Goal: Transaction & Acquisition: Book appointment/travel/reservation

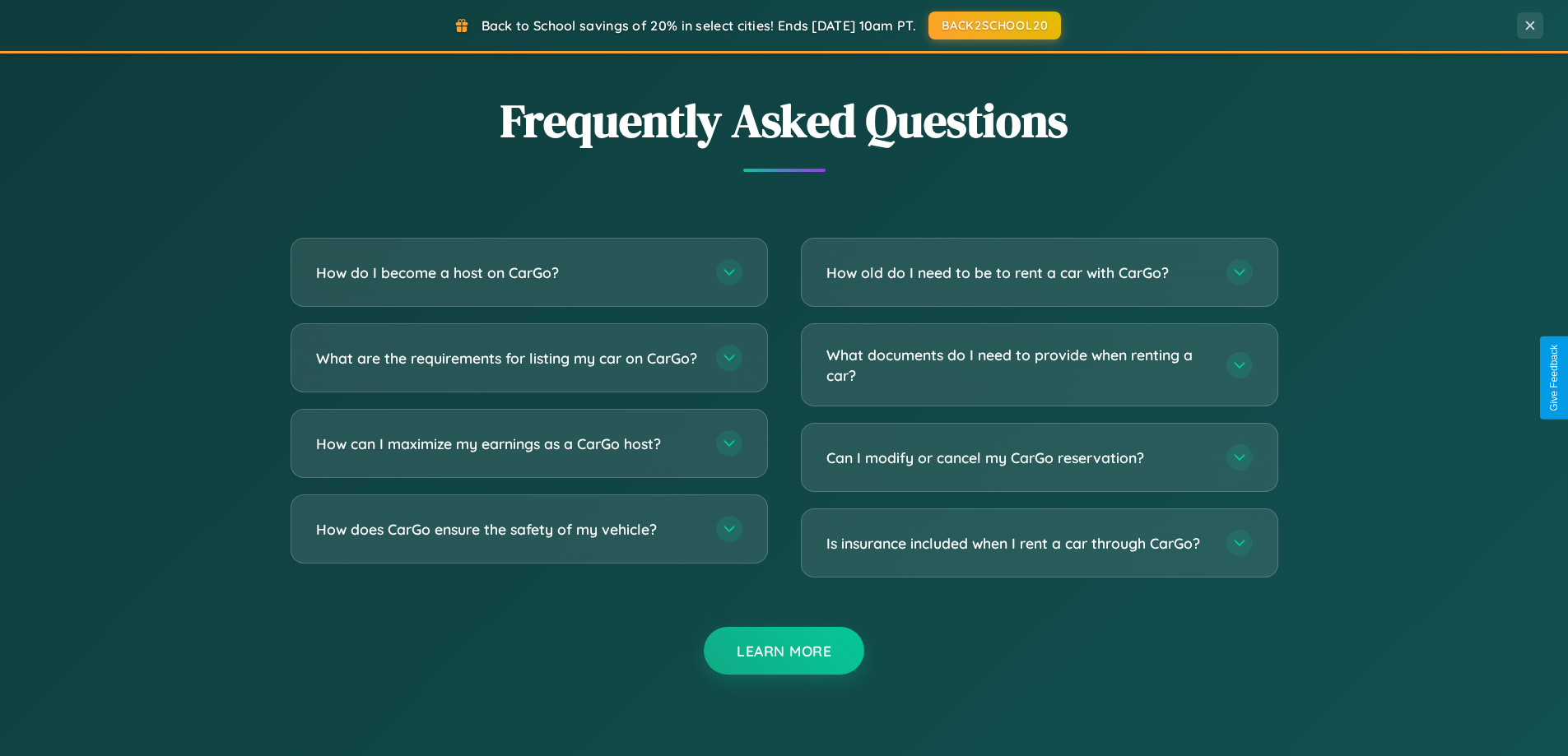
scroll to position [3166, 0]
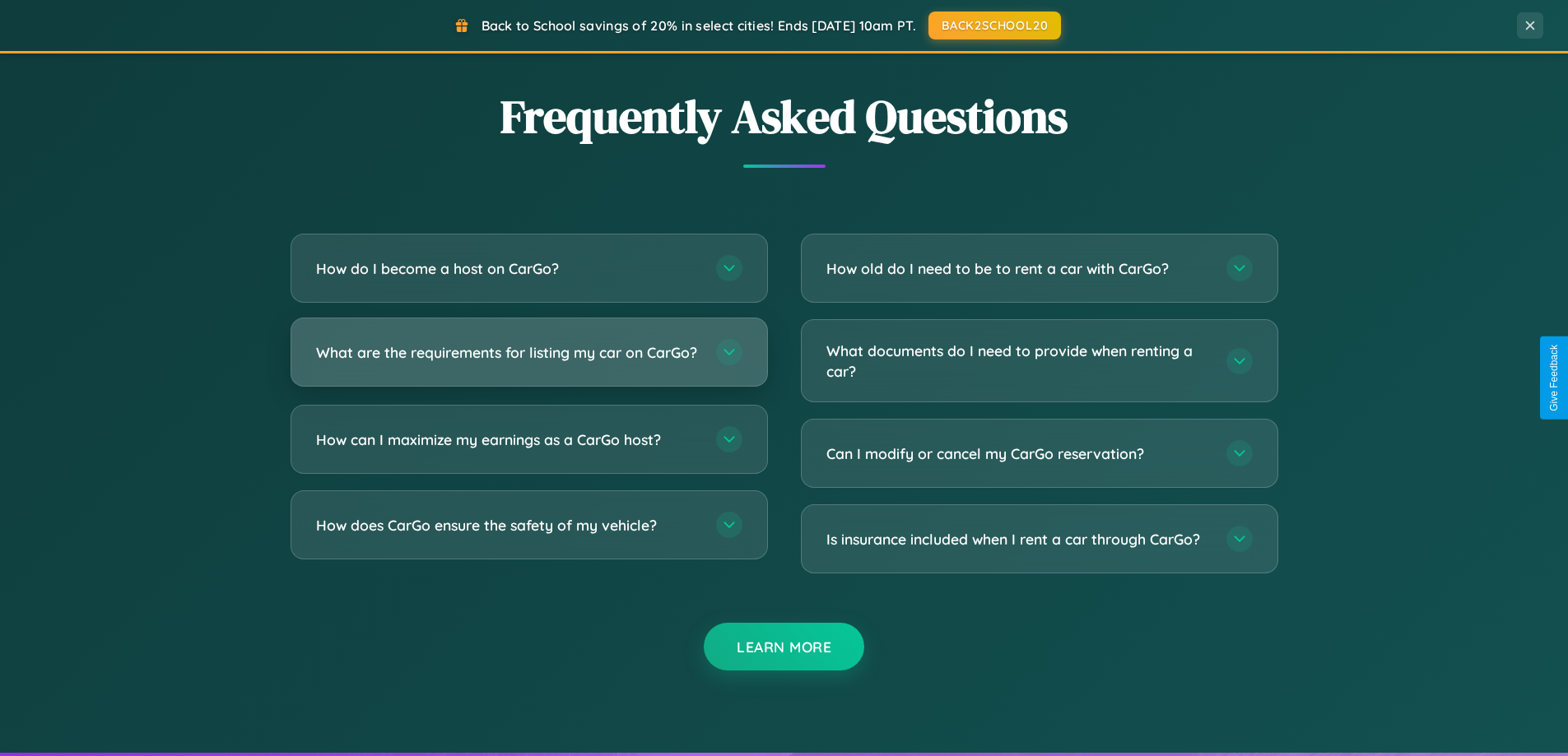
click at [529, 358] on h3 "What are the requirements for listing my car on CarGo?" at bounding box center [507, 352] width 383 height 21
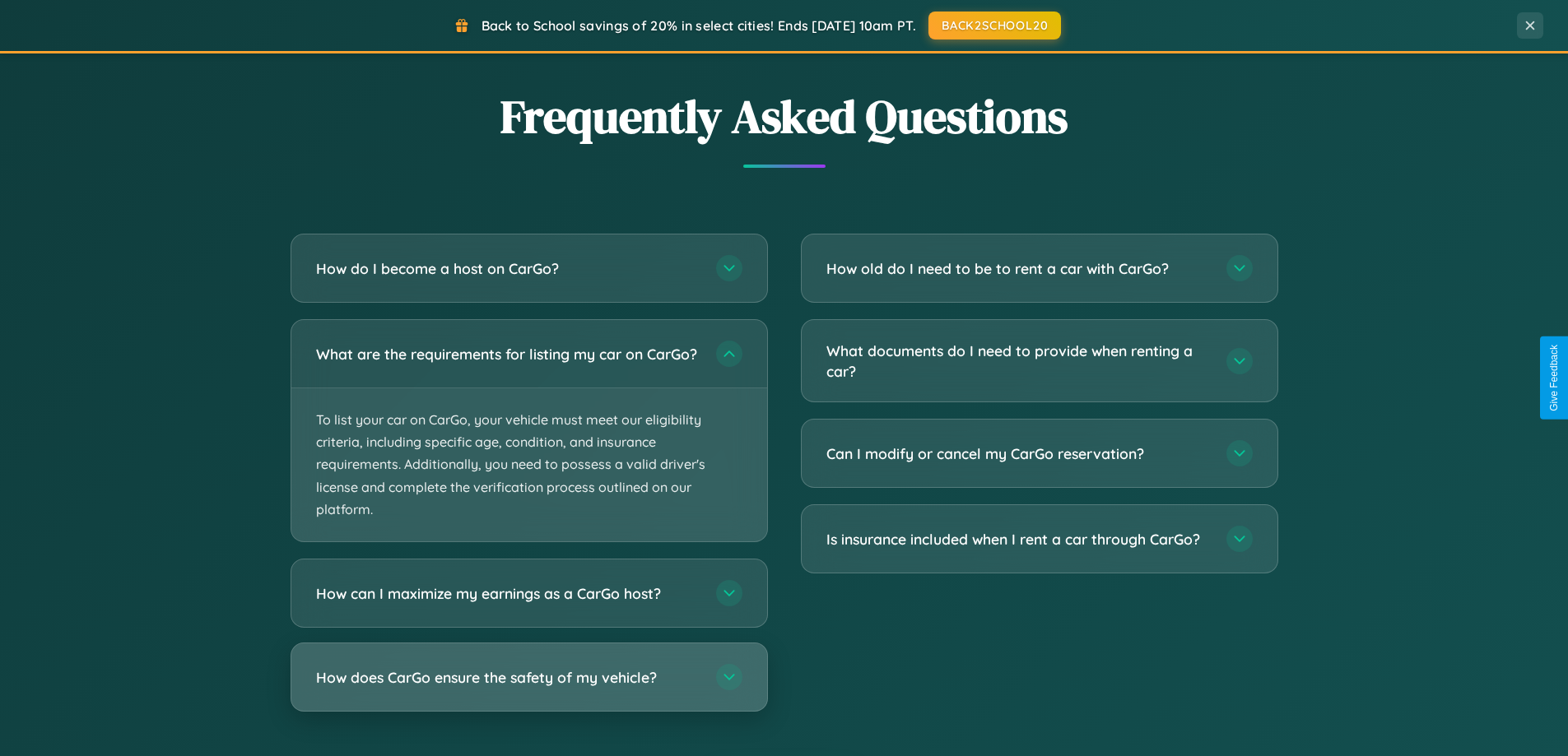
click at [529, 688] on h3 "How does CarGo ensure the safety of my vehicle?" at bounding box center [507, 678] width 383 height 21
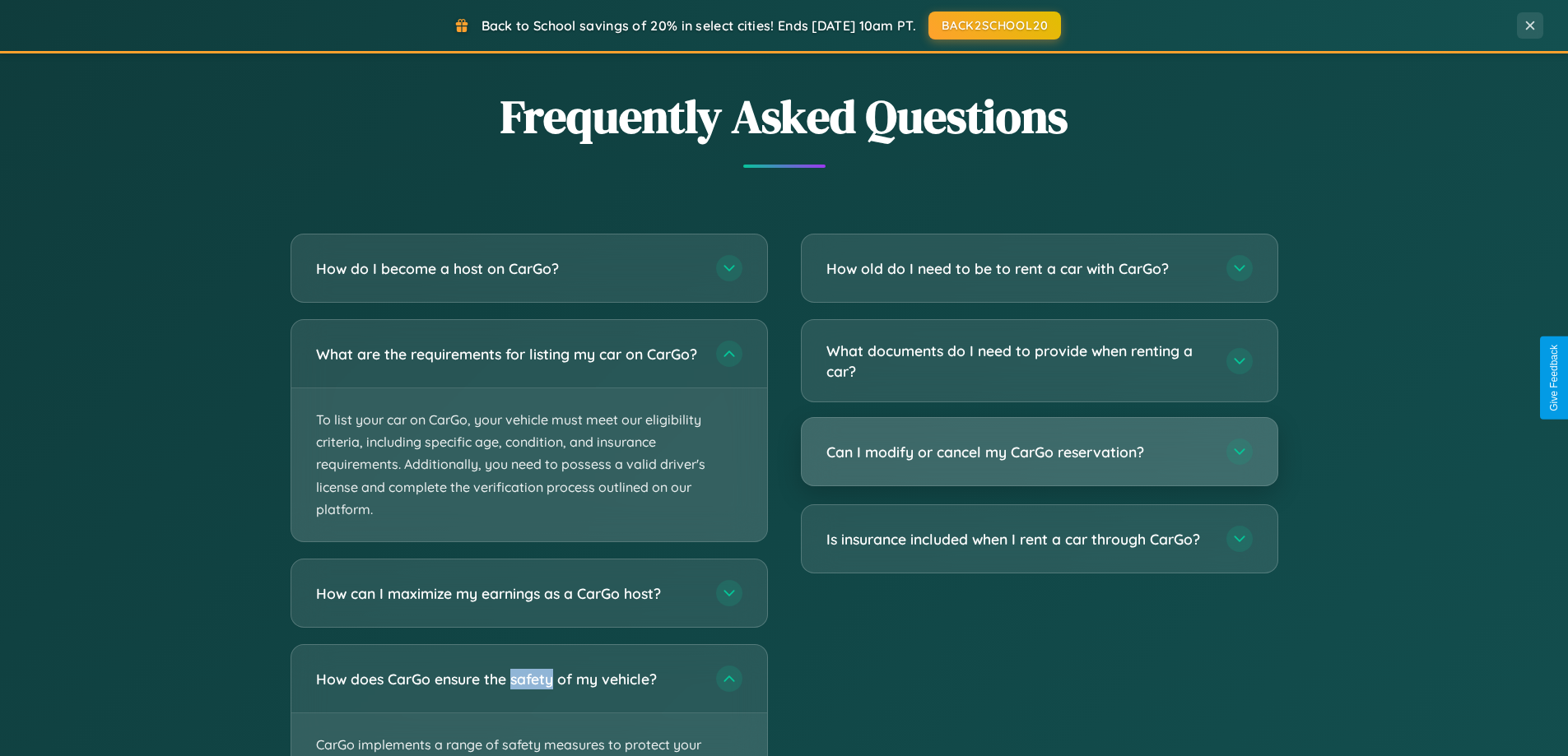
click at [1038, 452] on h3 "Can I modify or cancel my CarGo reservation?" at bounding box center [1017, 452] width 383 height 21
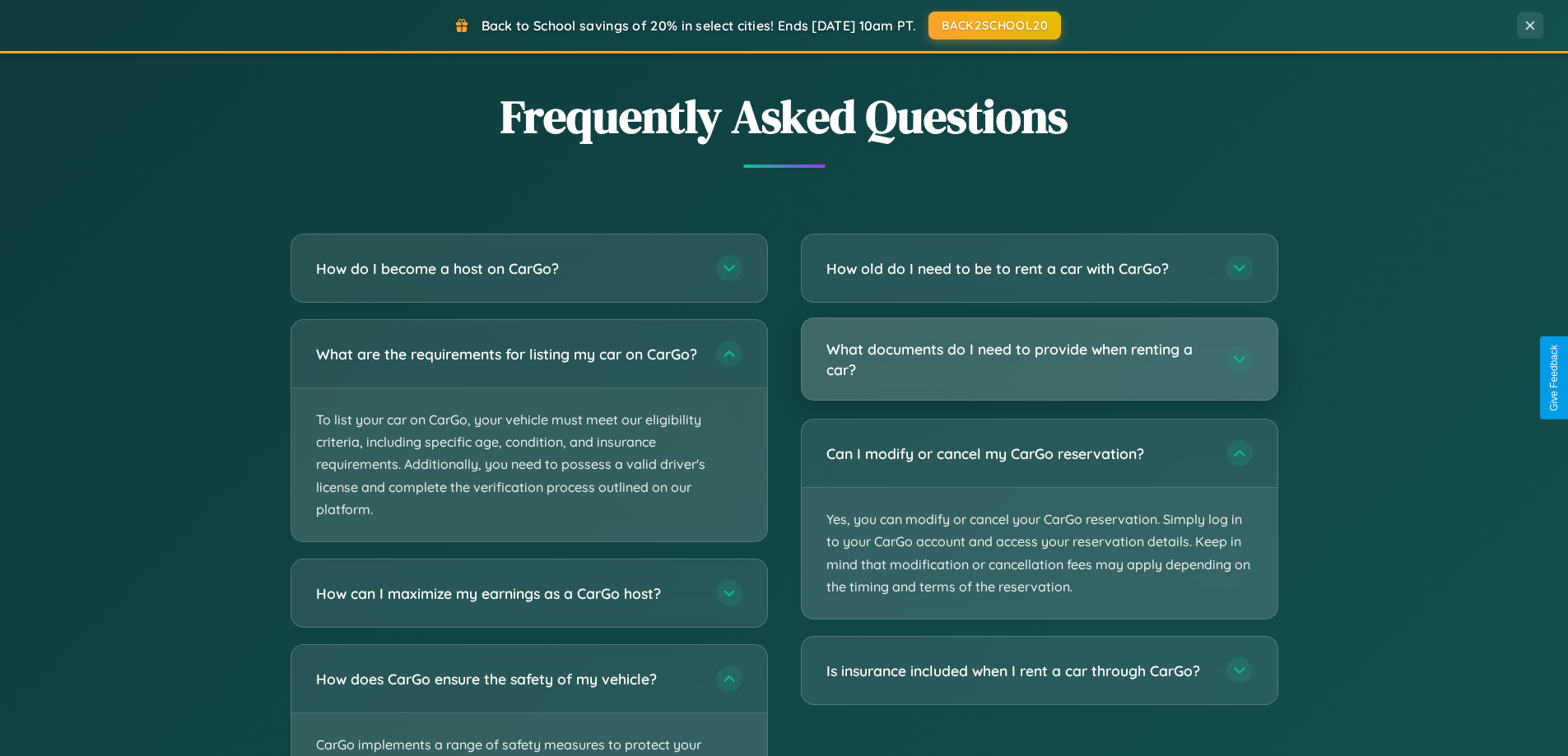
click at [1038, 359] on h3 "What documents do I need to provide when renting a car?" at bounding box center [1017, 359] width 383 height 40
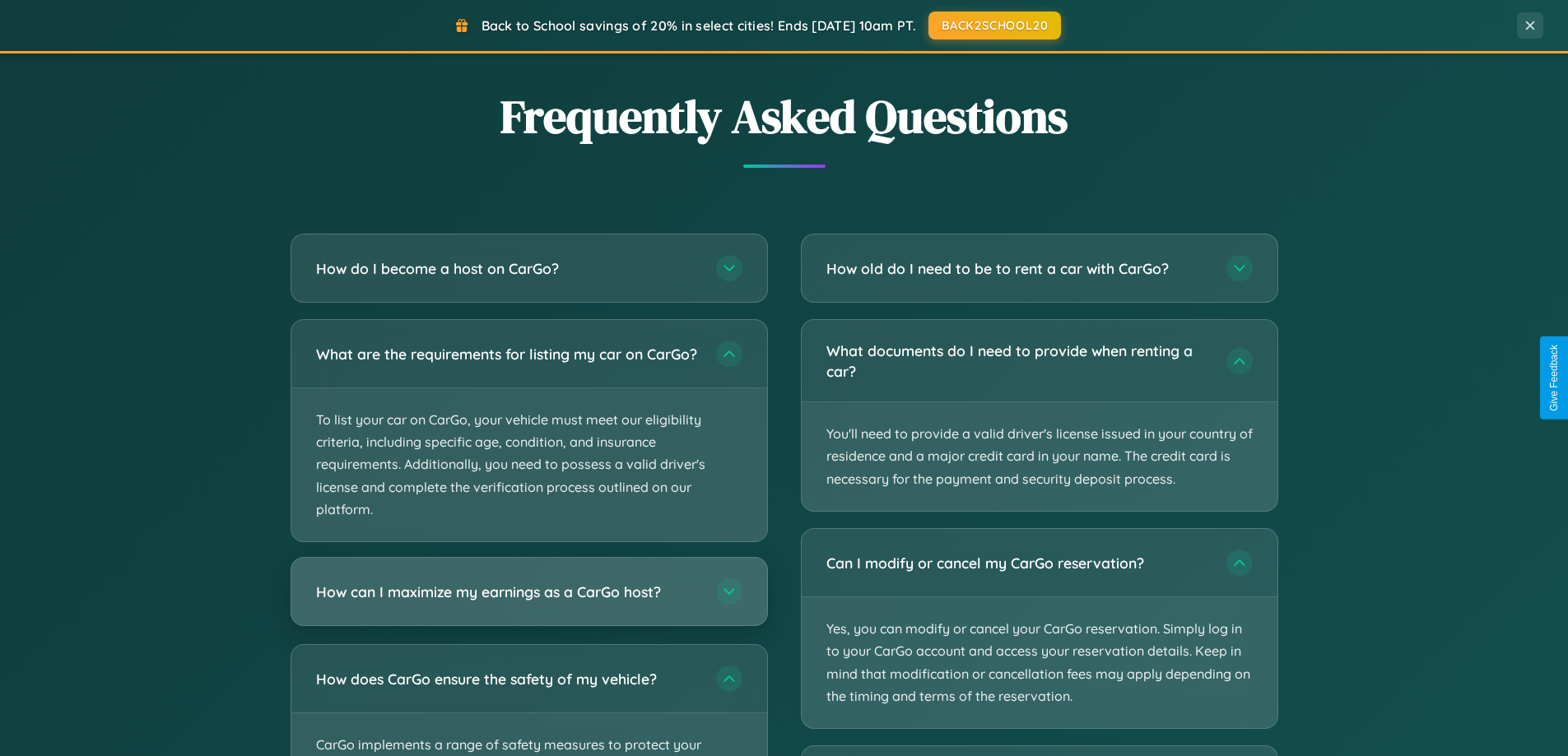
click at [529, 602] on h3 "How can I maximize my earnings as a CarGo host?" at bounding box center [507, 591] width 383 height 21
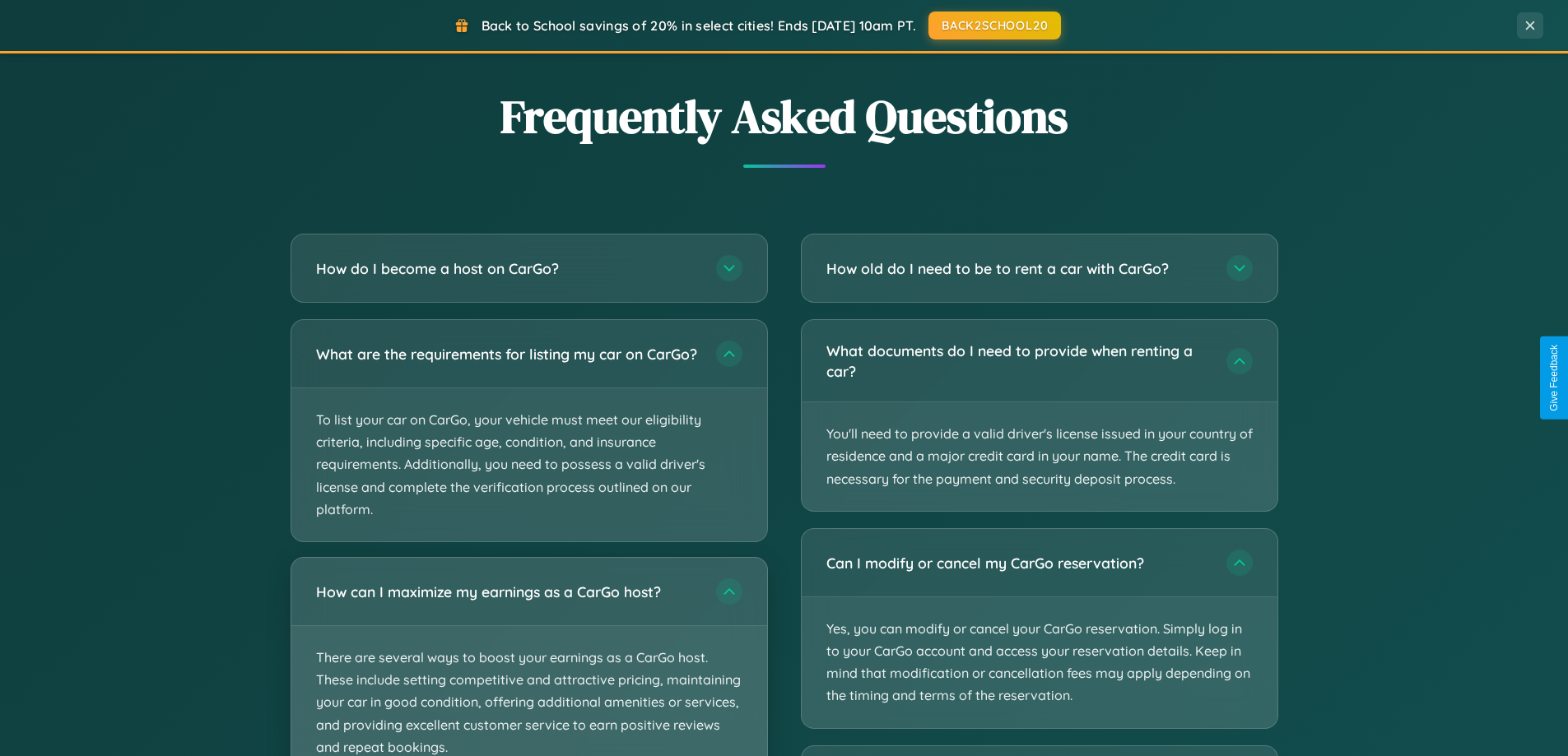
click at [529, 663] on p "There are several ways to boost your earnings as a CarGo host. These include se…" at bounding box center [529, 702] width 476 height 153
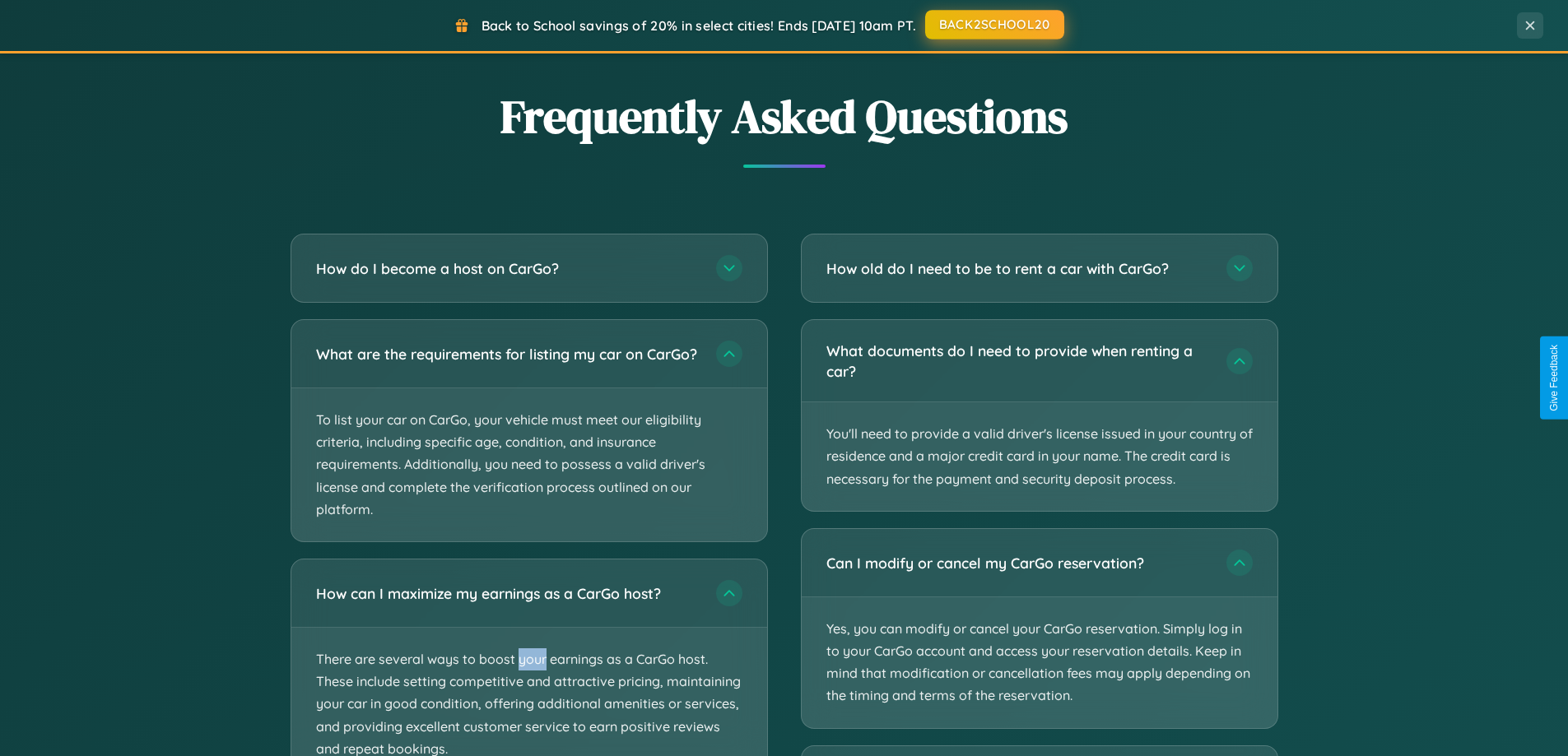
click at [994, 25] on button "BACK2SCHOOL20" at bounding box center [995, 25] width 139 height 30
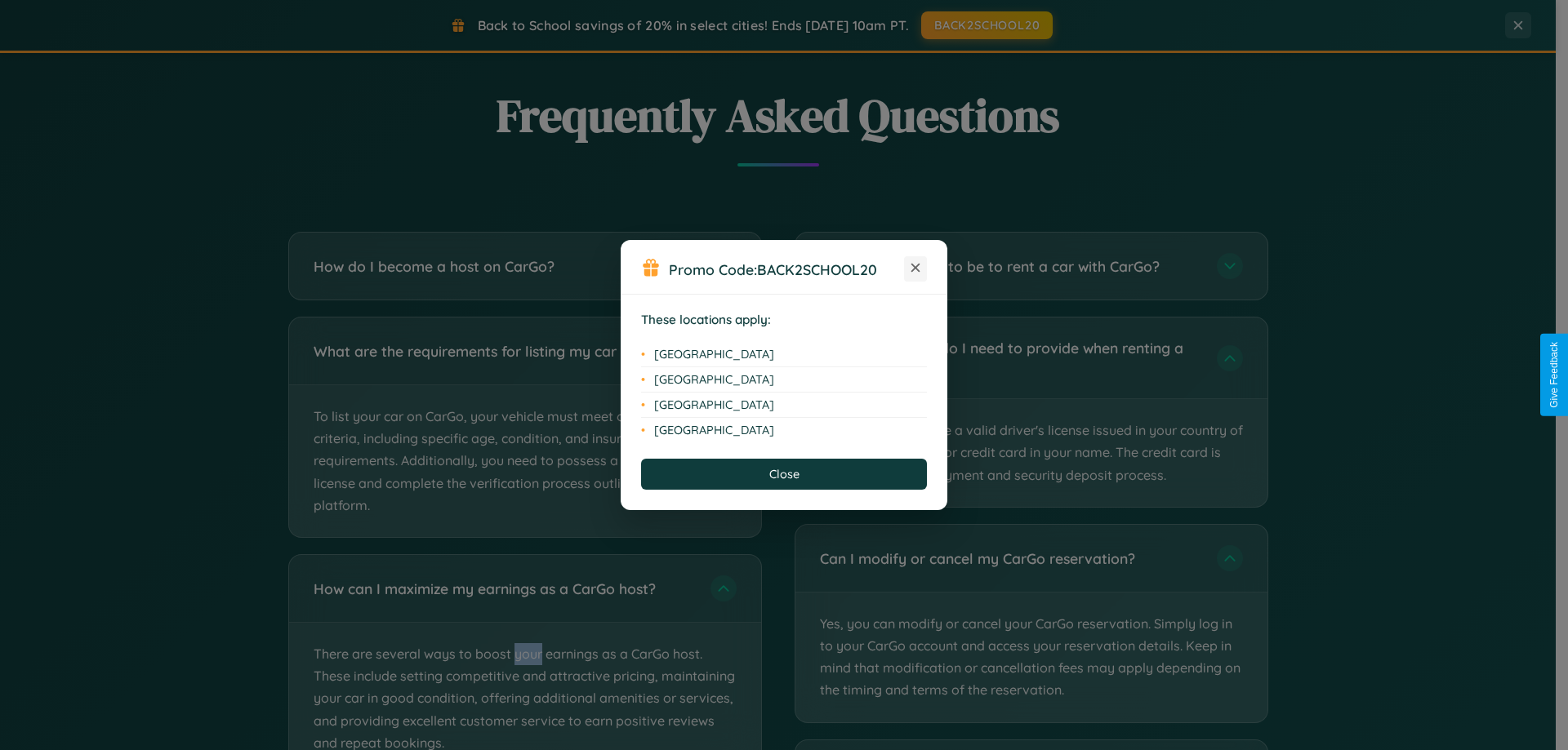
click at [915, 269] on icon at bounding box center [915, 268] width 9 height 9
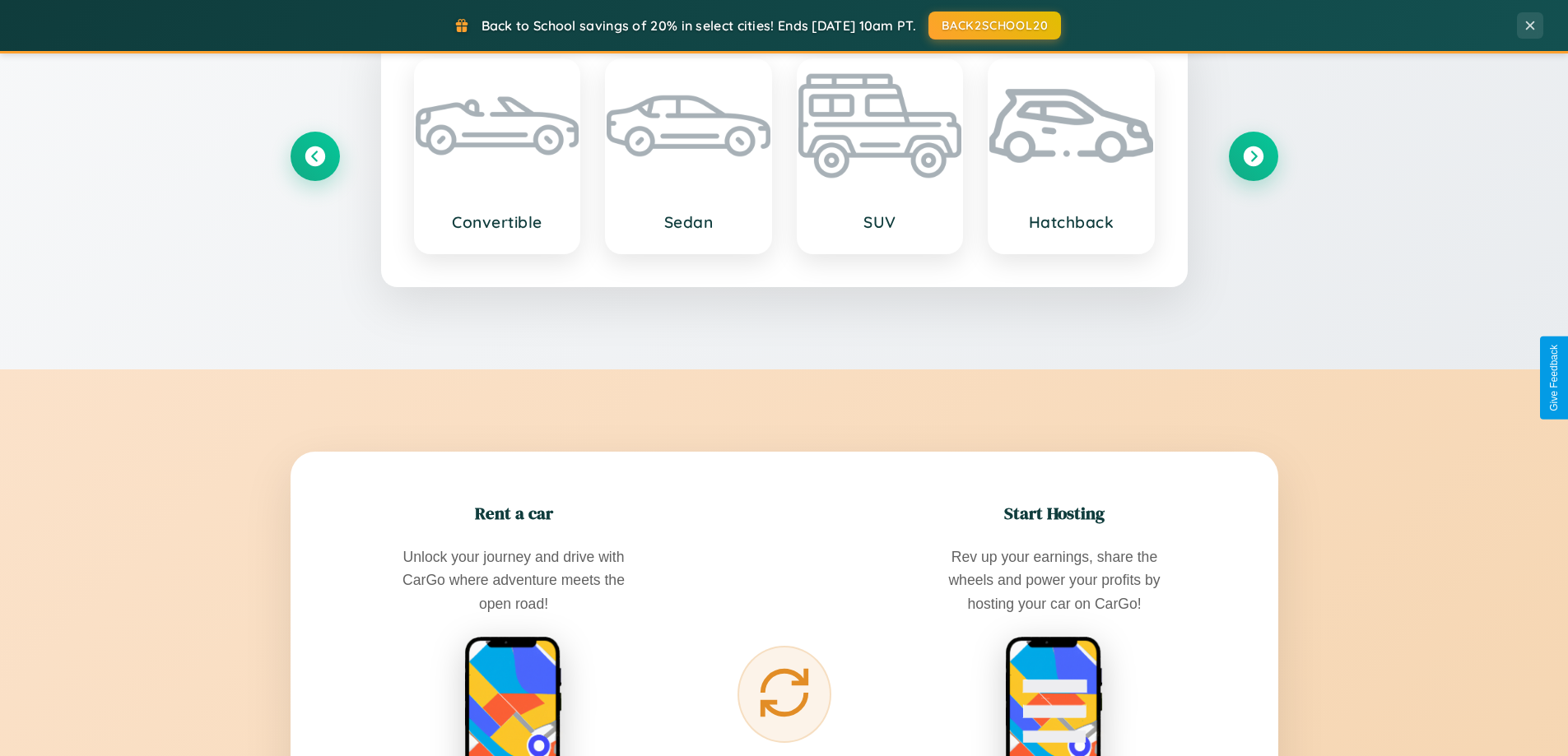
scroll to position [1133, 0]
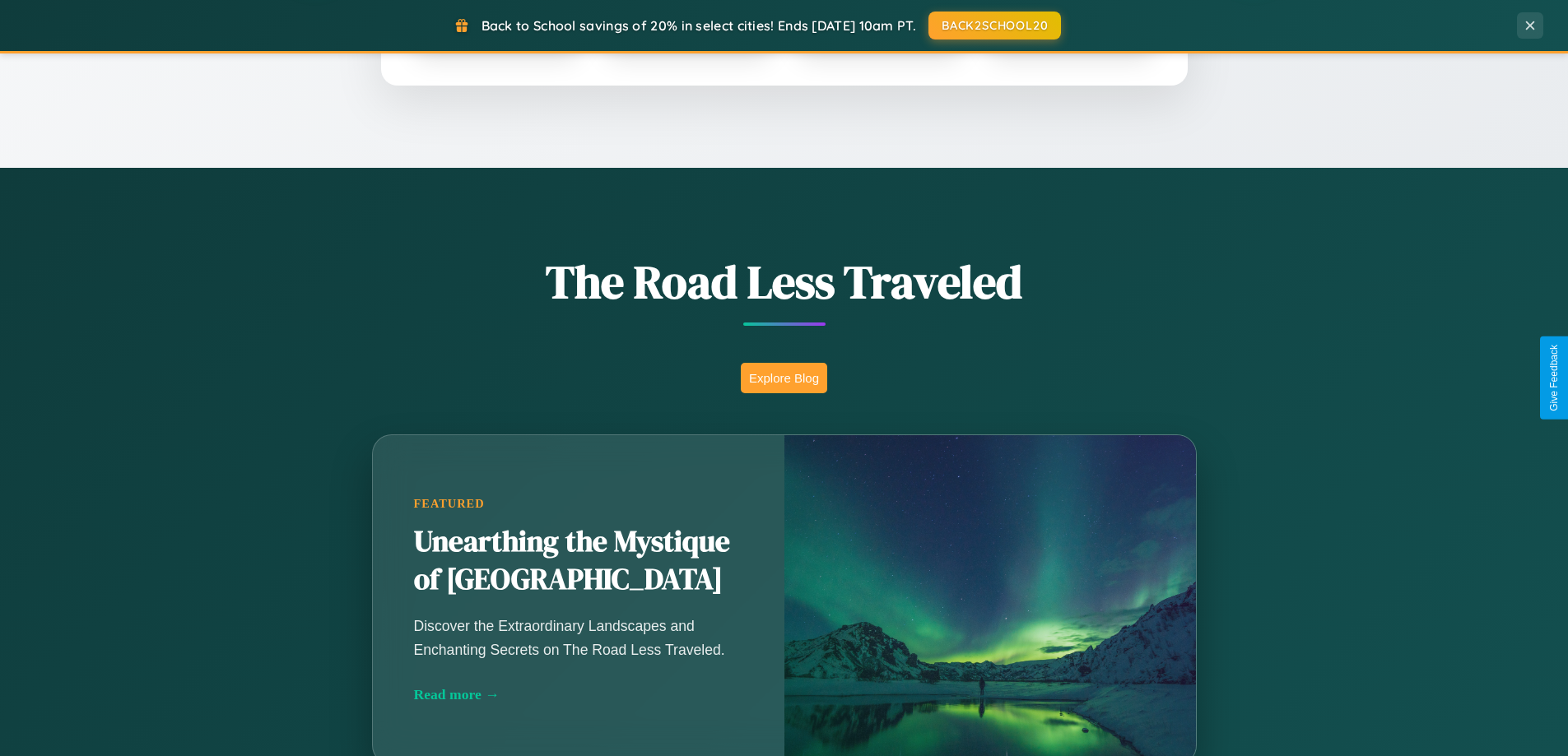
click at [784, 378] on button "Explore Blog" at bounding box center [784, 378] width 86 height 30
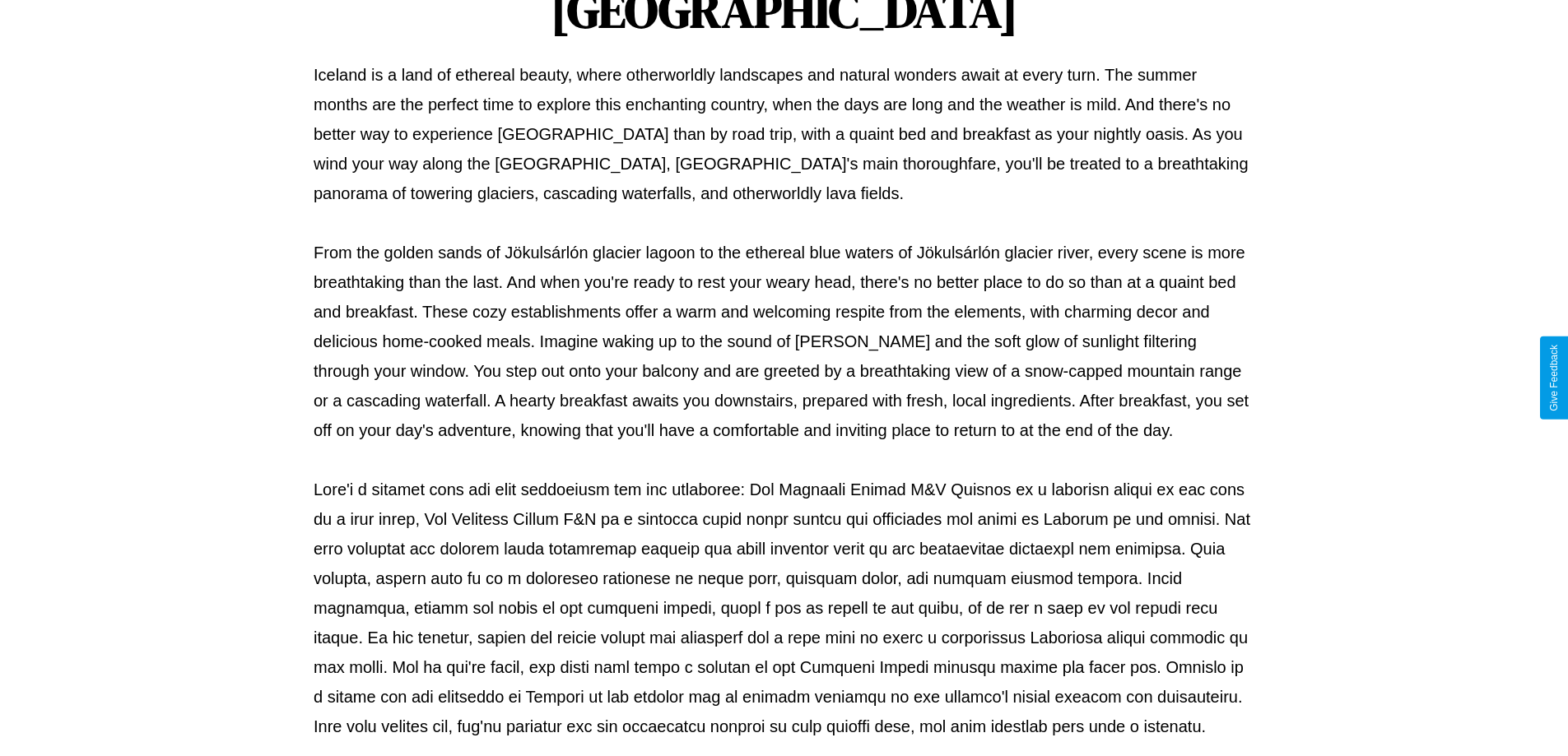
scroll to position [532, 0]
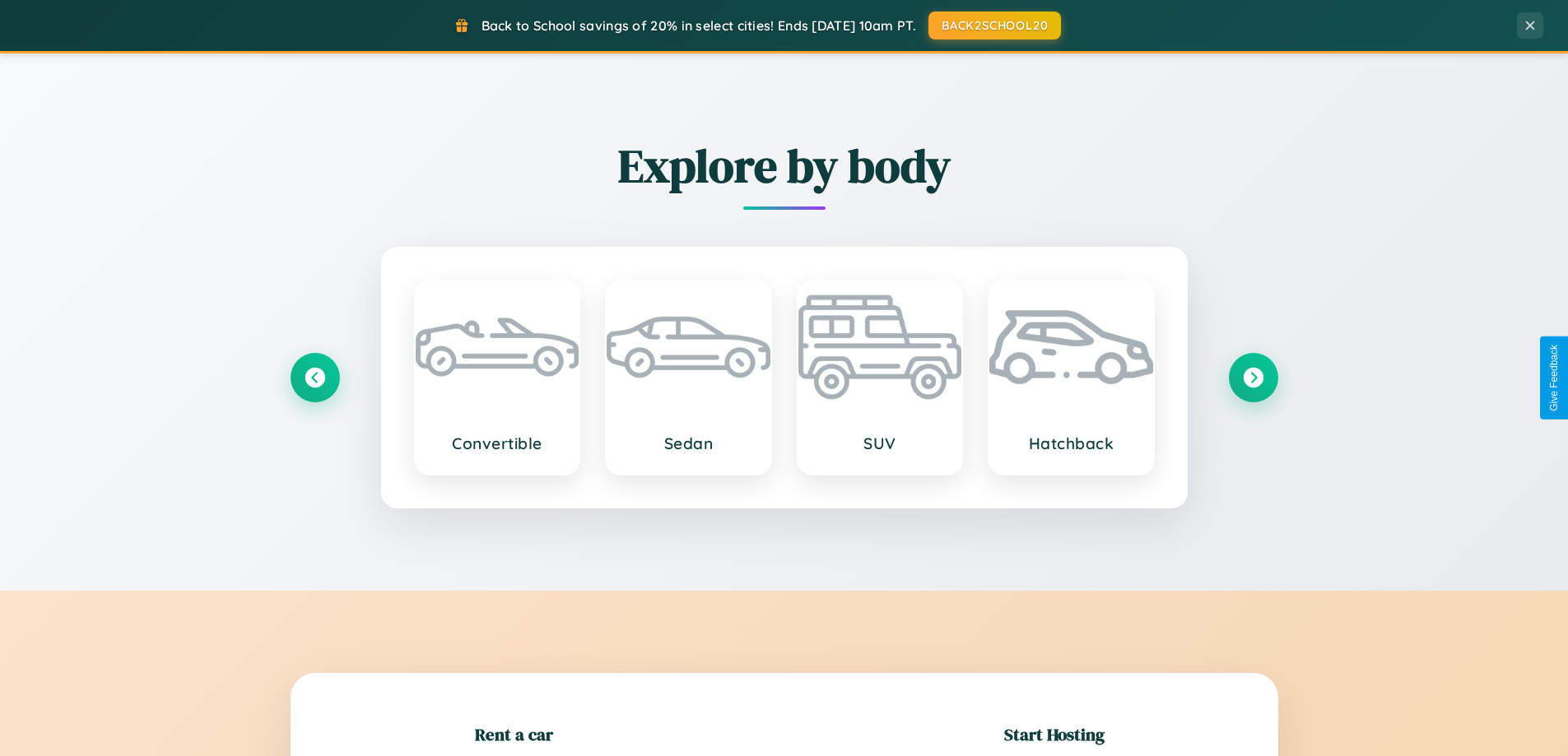
scroll to position [356, 0]
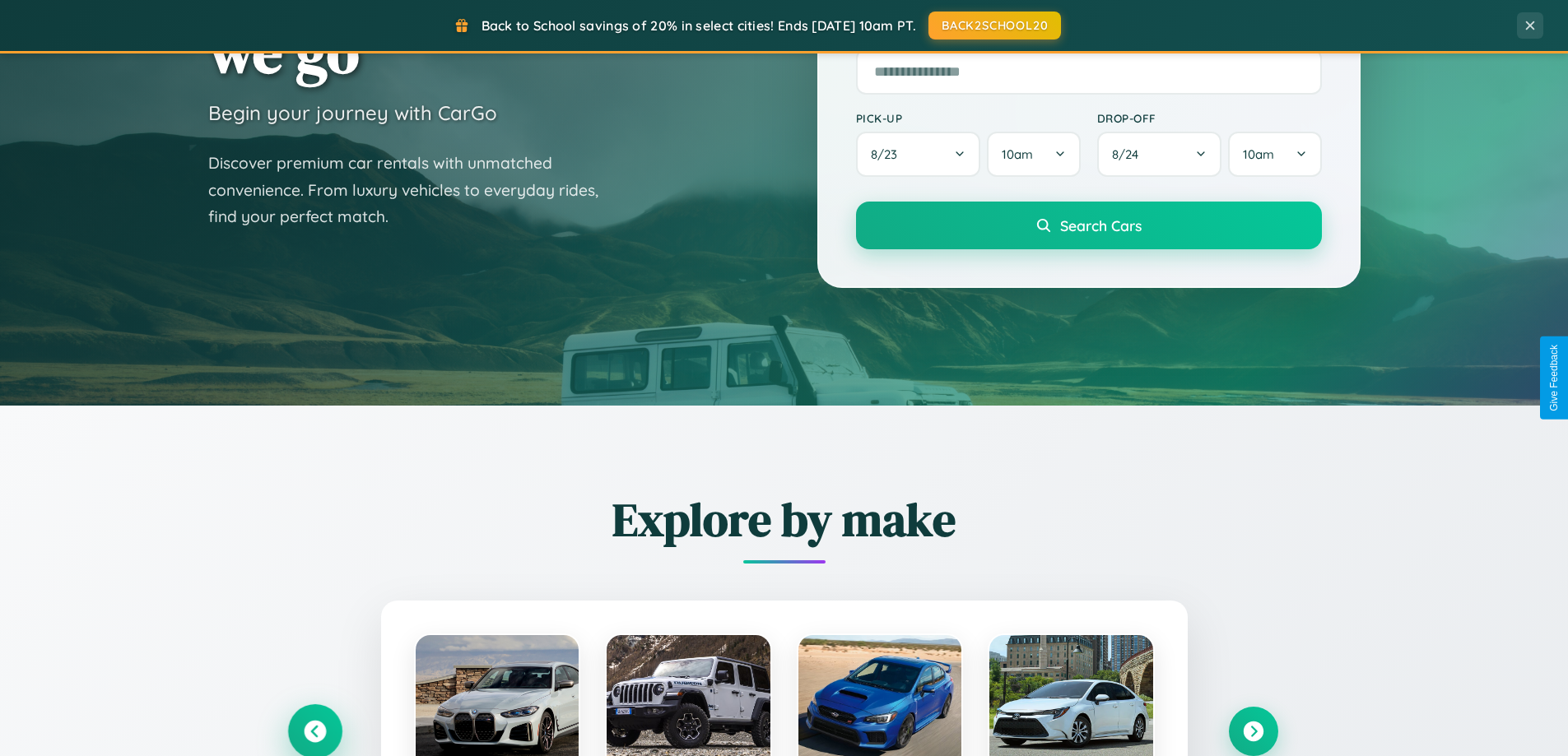
click at [315, 731] on icon at bounding box center [315, 731] width 22 height 22
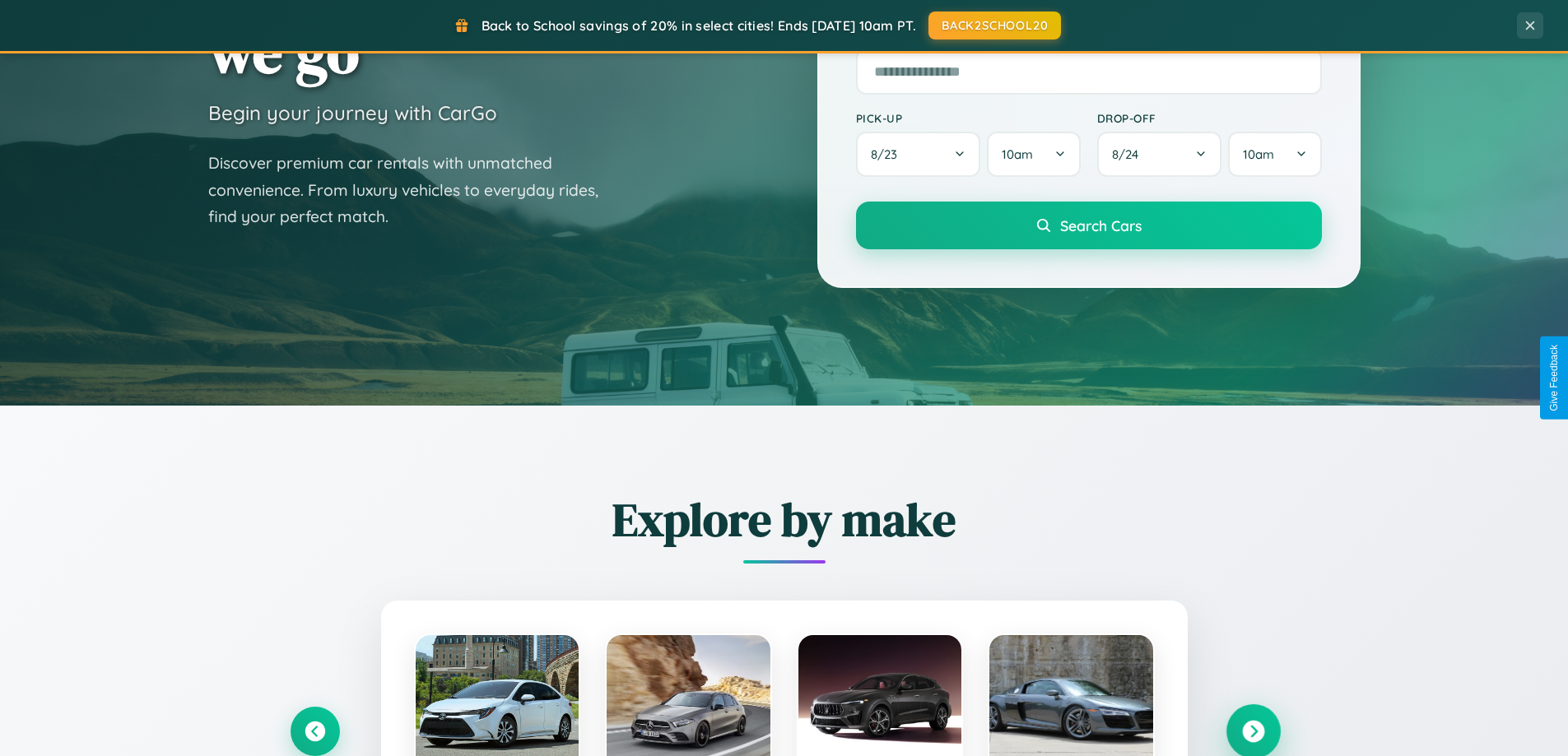
click at [1253, 731] on icon at bounding box center [1253, 731] width 22 height 22
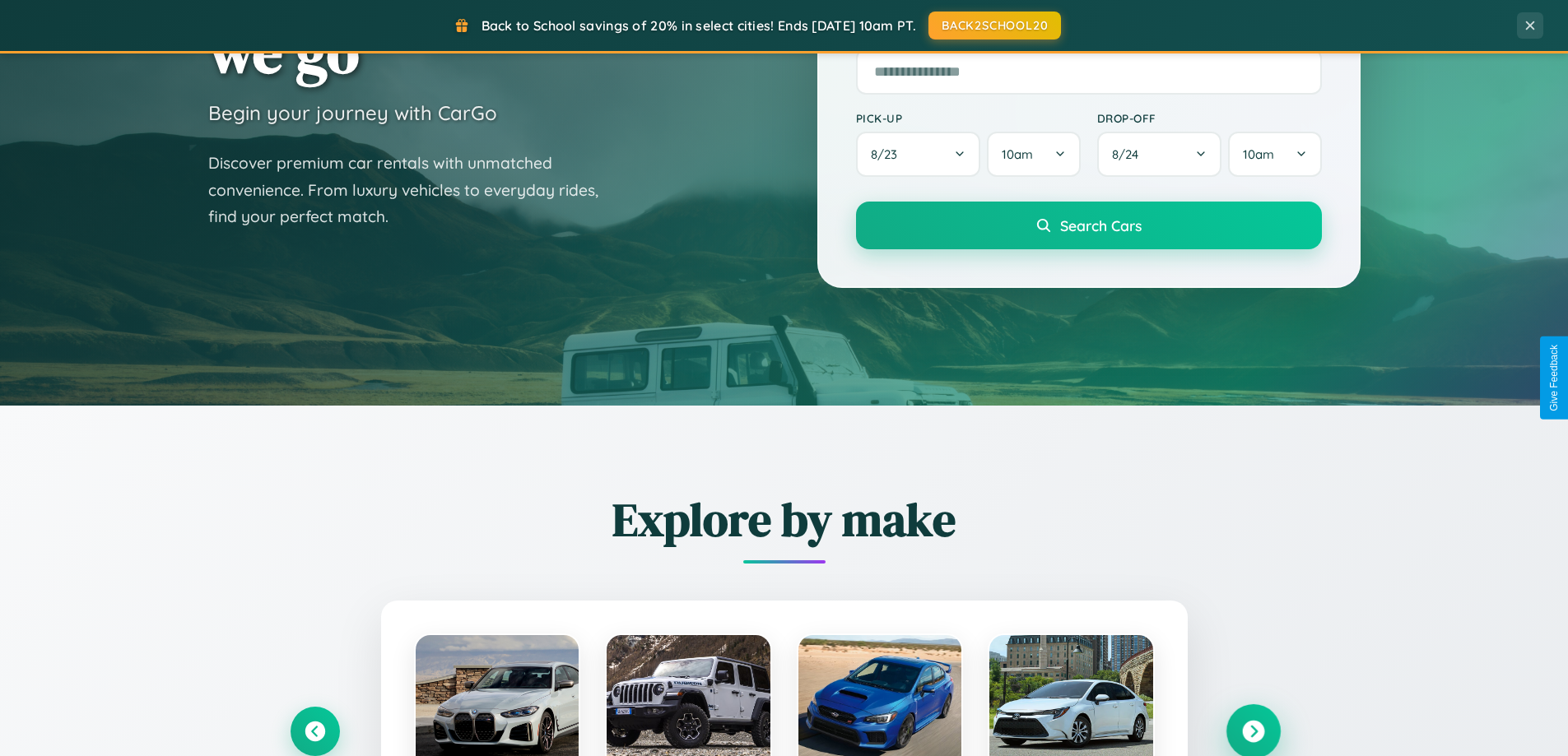
click at [1253, 730] on icon at bounding box center [1253, 731] width 22 height 22
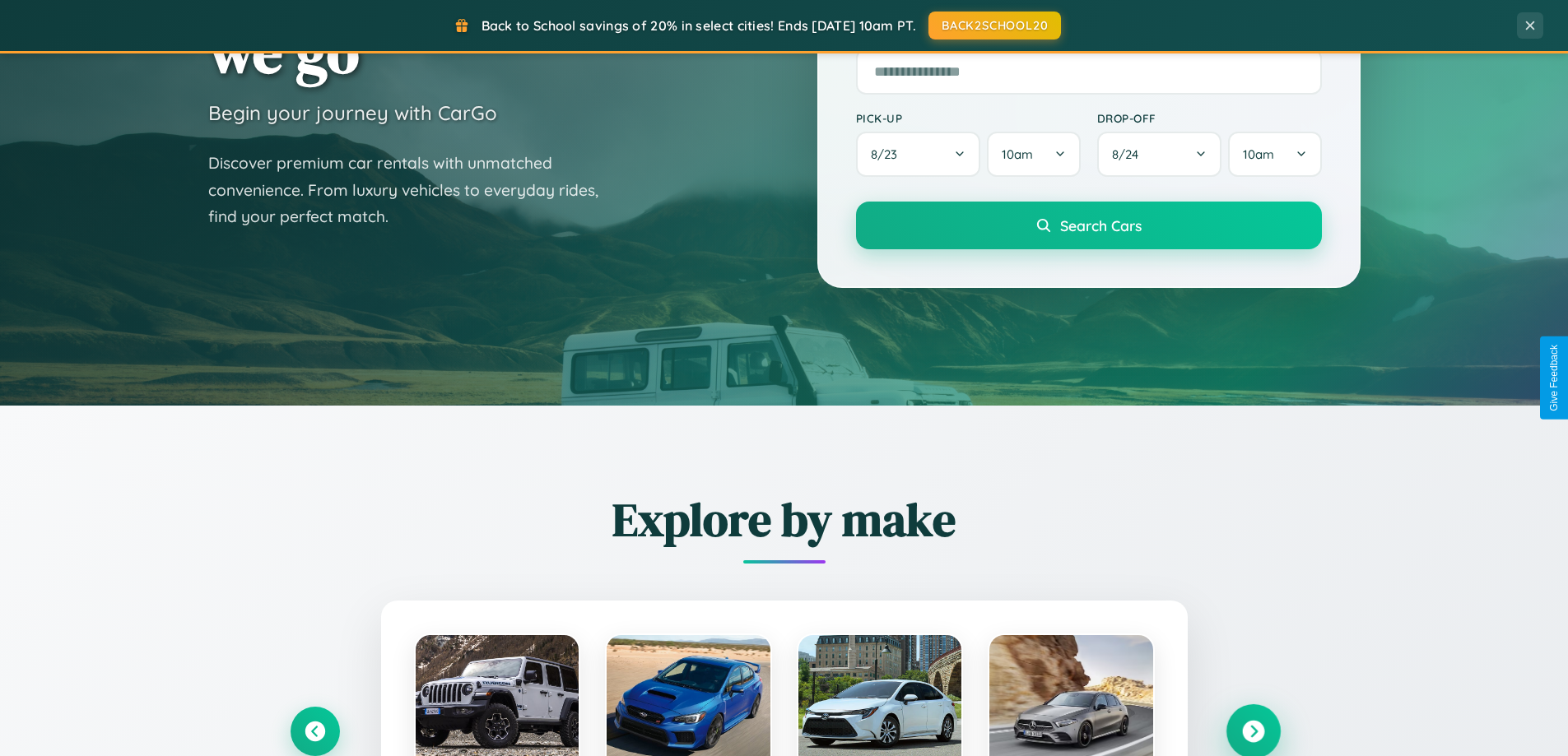
scroll to position [2644, 0]
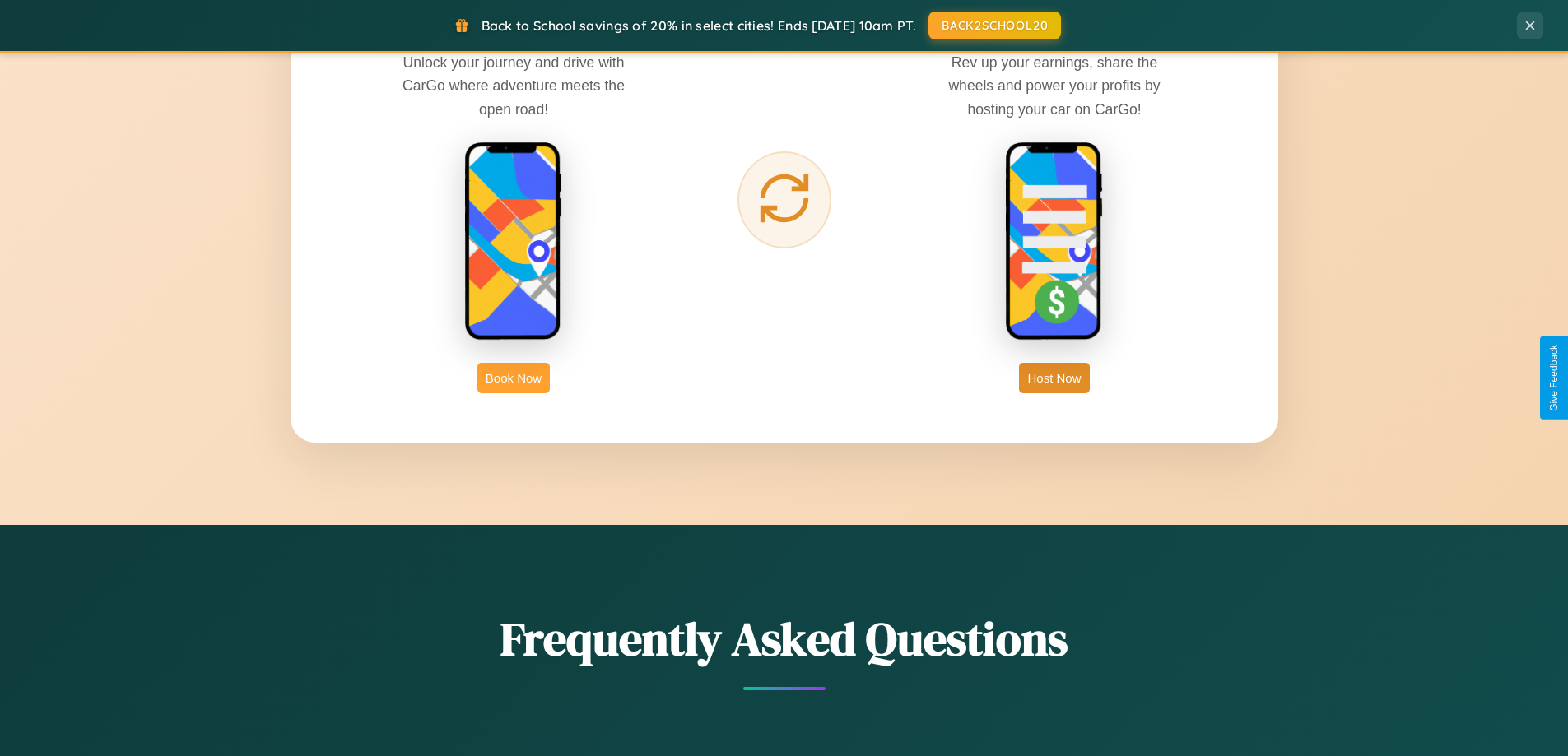
click at [513, 378] on button "Book Now" at bounding box center [514, 378] width 73 height 30
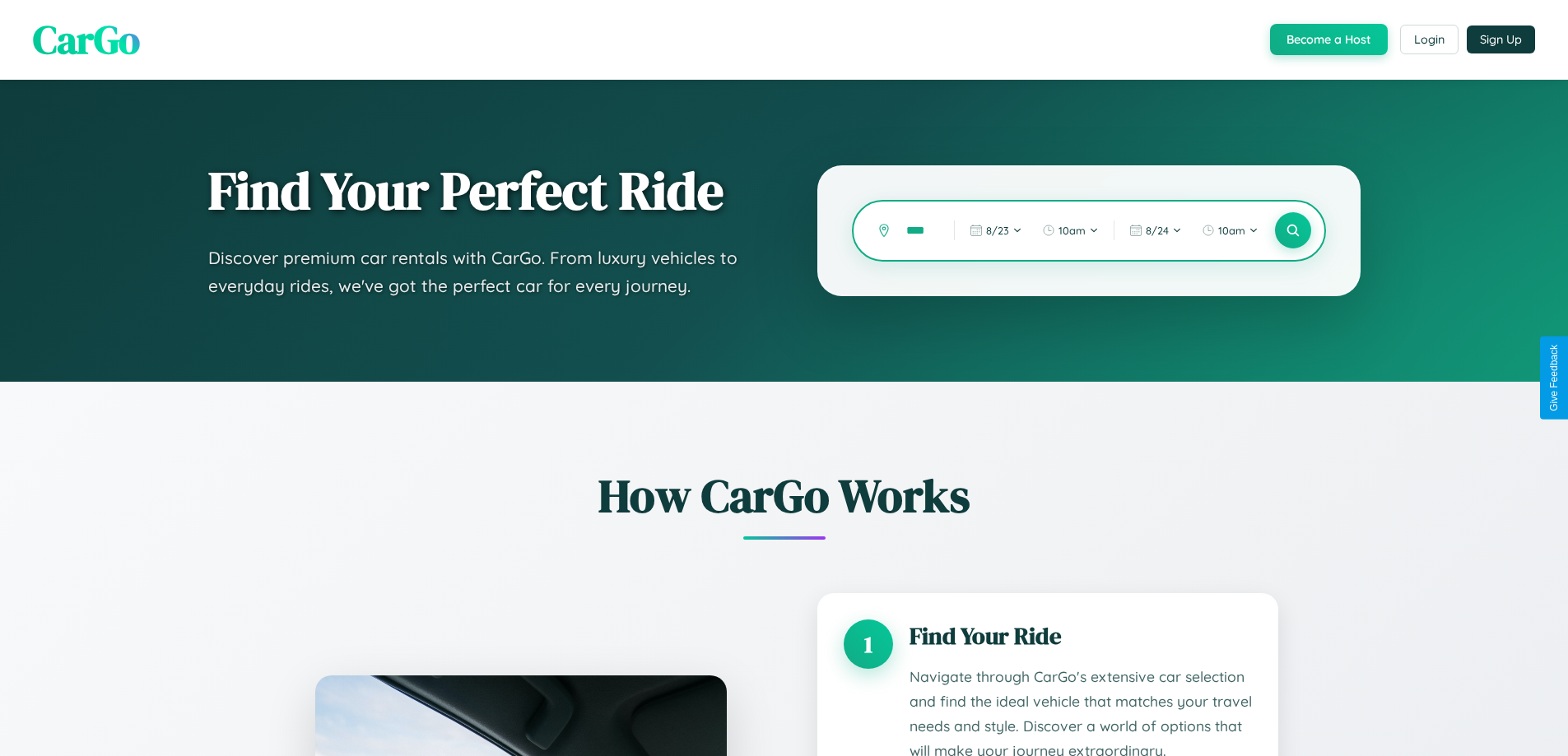
scroll to position [0, 5]
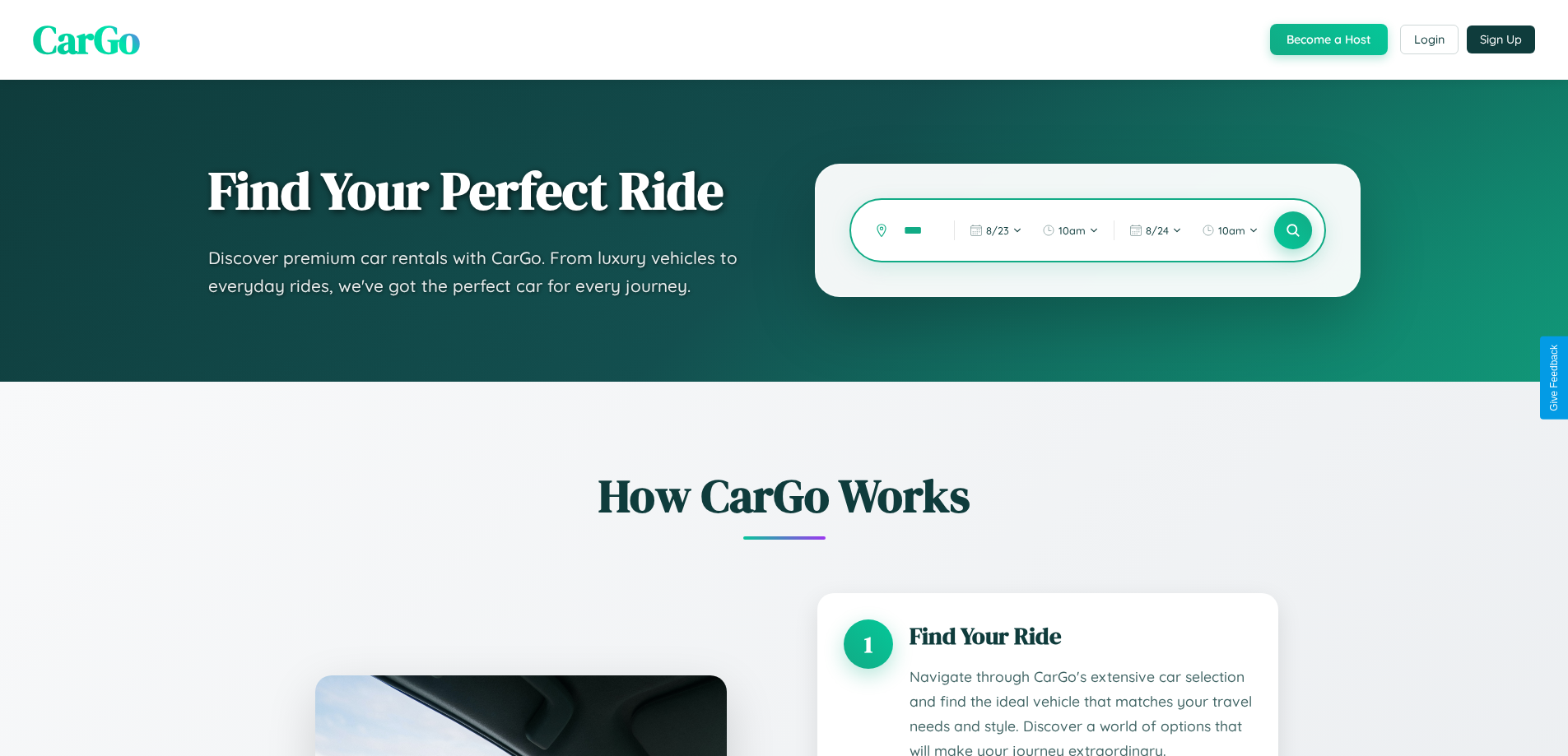
type input "****"
click at [1292, 230] on icon at bounding box center [1292, 230] width 15 height 15
